Goal: Navigation & Orientation: Find specific page/section

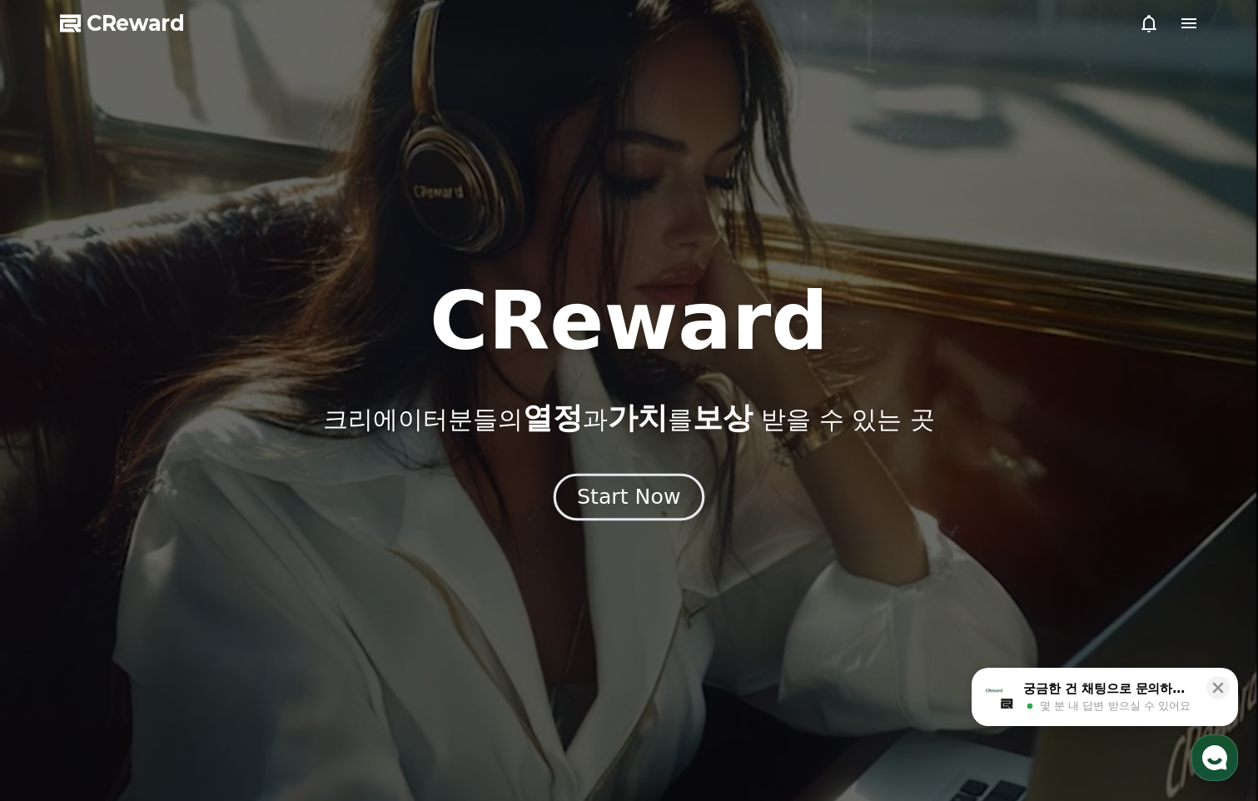
click at [632, 499] on div "Start Now" at bounding box center [628, 497] width 103 height 28
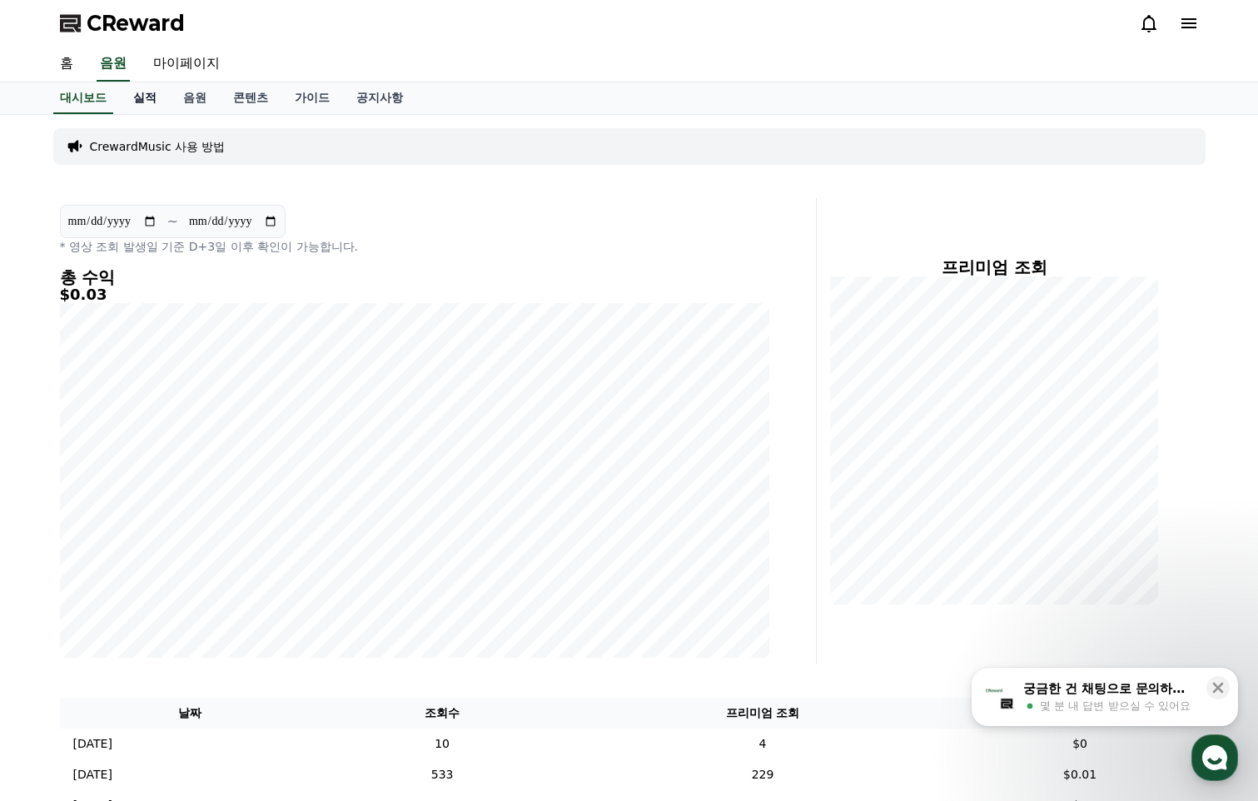
click at [139, 97] on link "실적" at bounding box center [145, 98] width 50 height 32
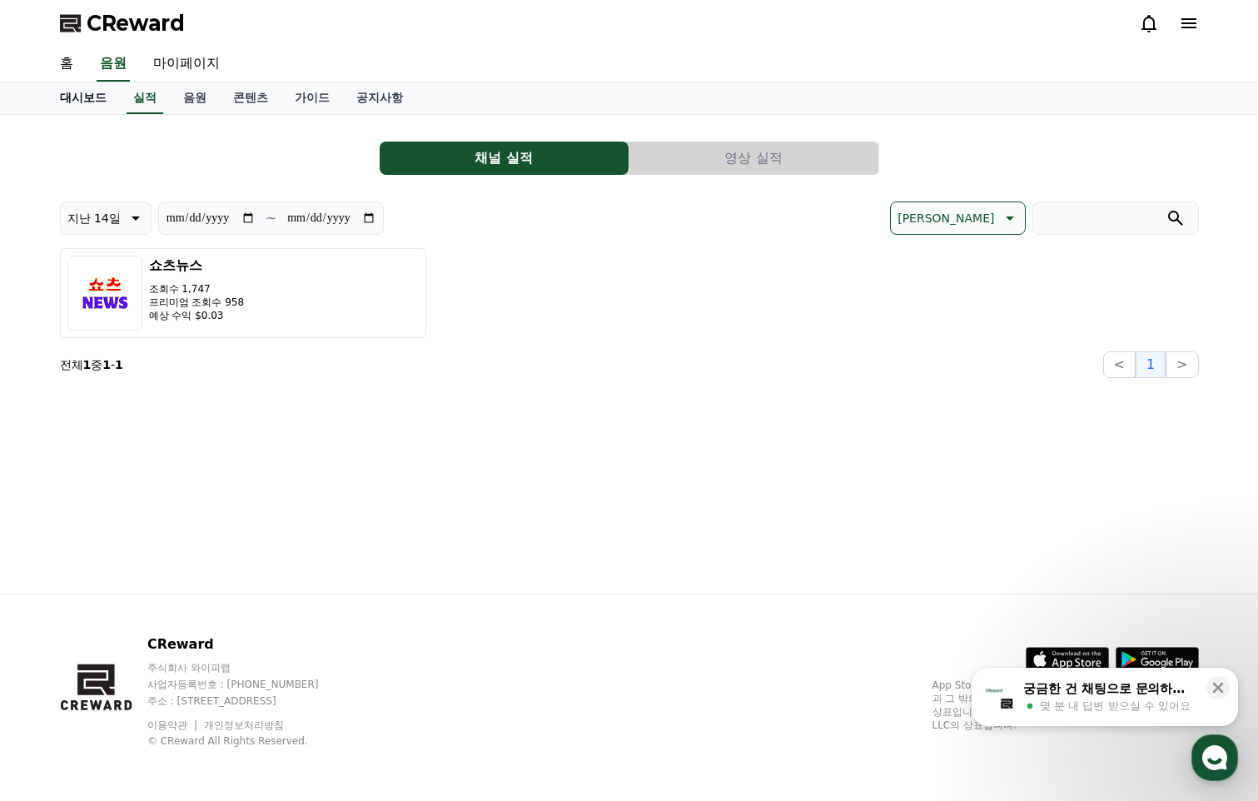
click at [82, 97] on link "대시보드" at bounding box center [83, 98] width 73 height 32
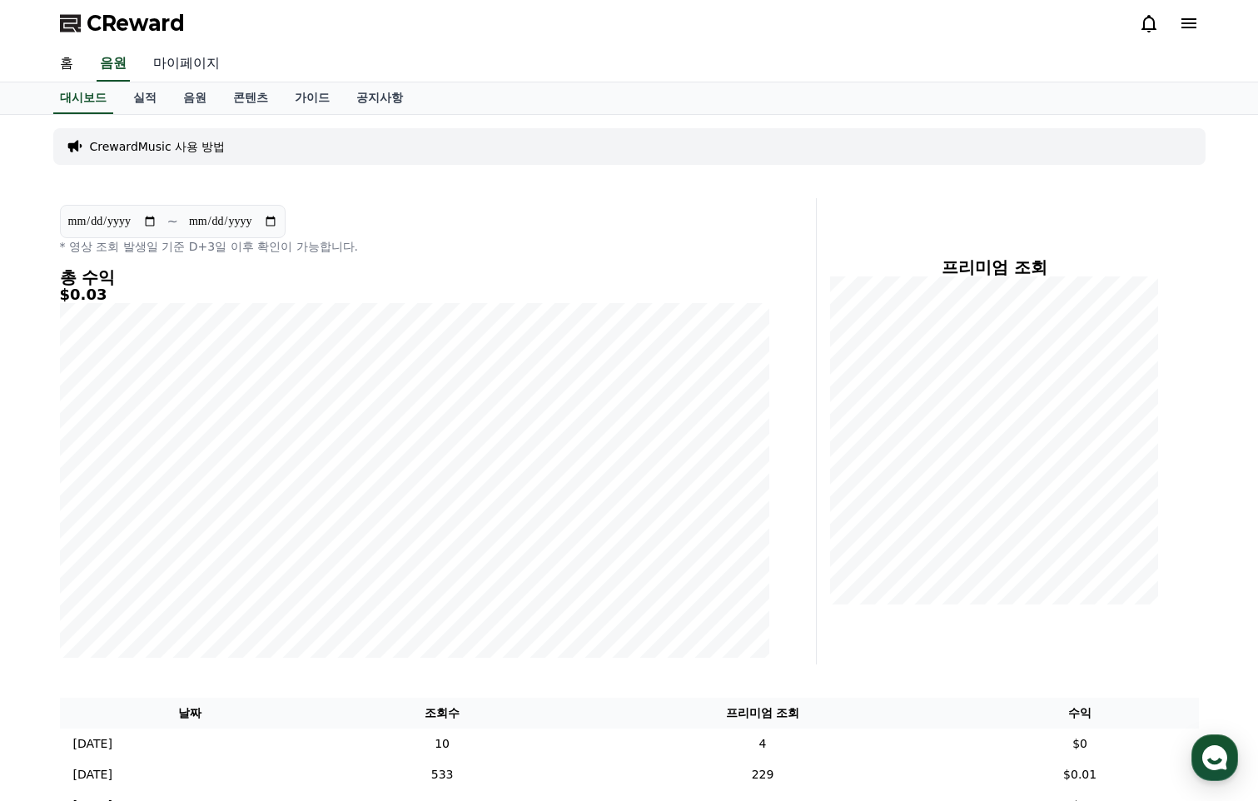
click at [181, 61] on link "마이페이지" at bounding box center [186, 64] width 93 height 35
select select "**********"
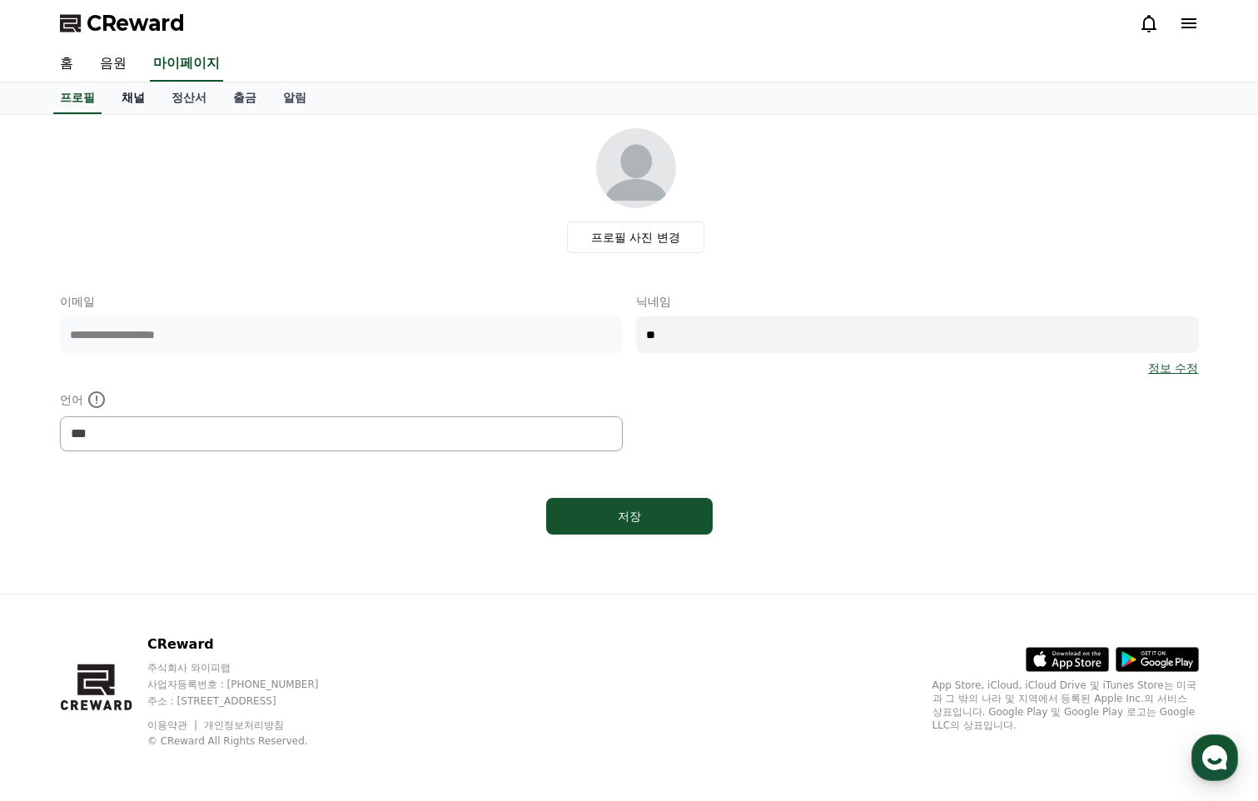
click at [143, 95] on link "채널" at bounding box center [133, 98] width 50 height 32
